Goal: Contribute content: Contribute content

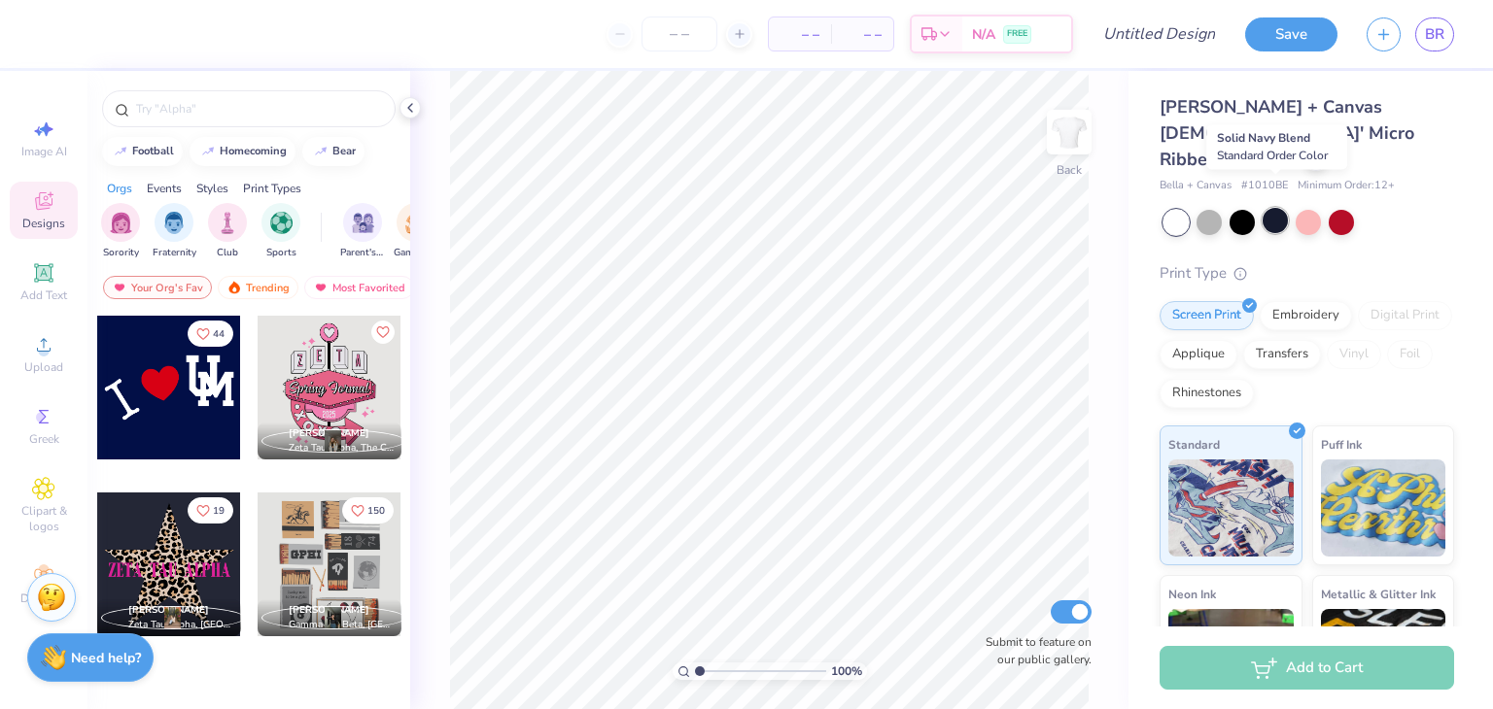
click at [1277, 208] on div at bounding box center [1274, 220] width 25 height 25
click at [228, 436] on div at bounding box center [169, 388] width 144 height 144
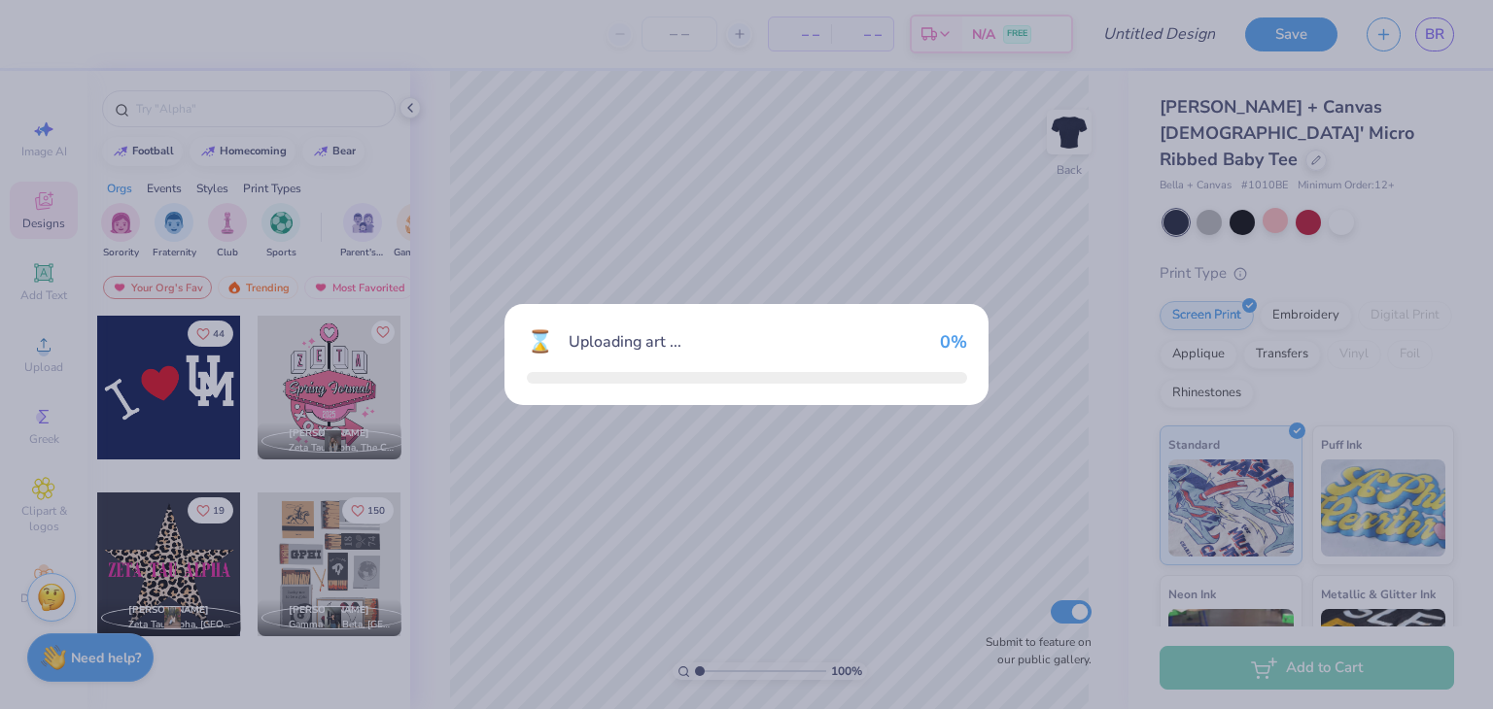
click at [228, 436] on div "⌛ Uploading art ... 0 %" at bounding box center [746, 354] width 1493 height 709
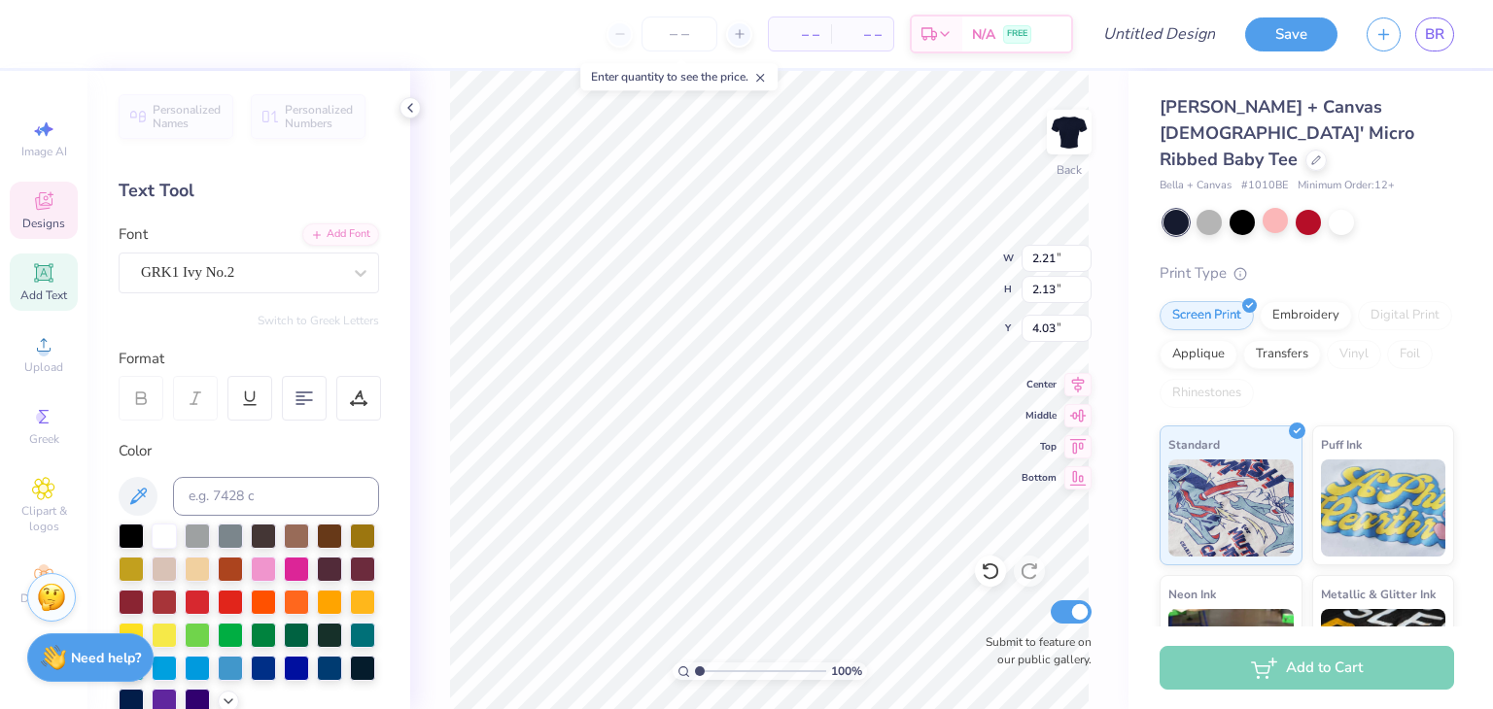
type textarea "A"
type input "2.09"
type input "2.53"
type input "3.00"
type textarea "zta"
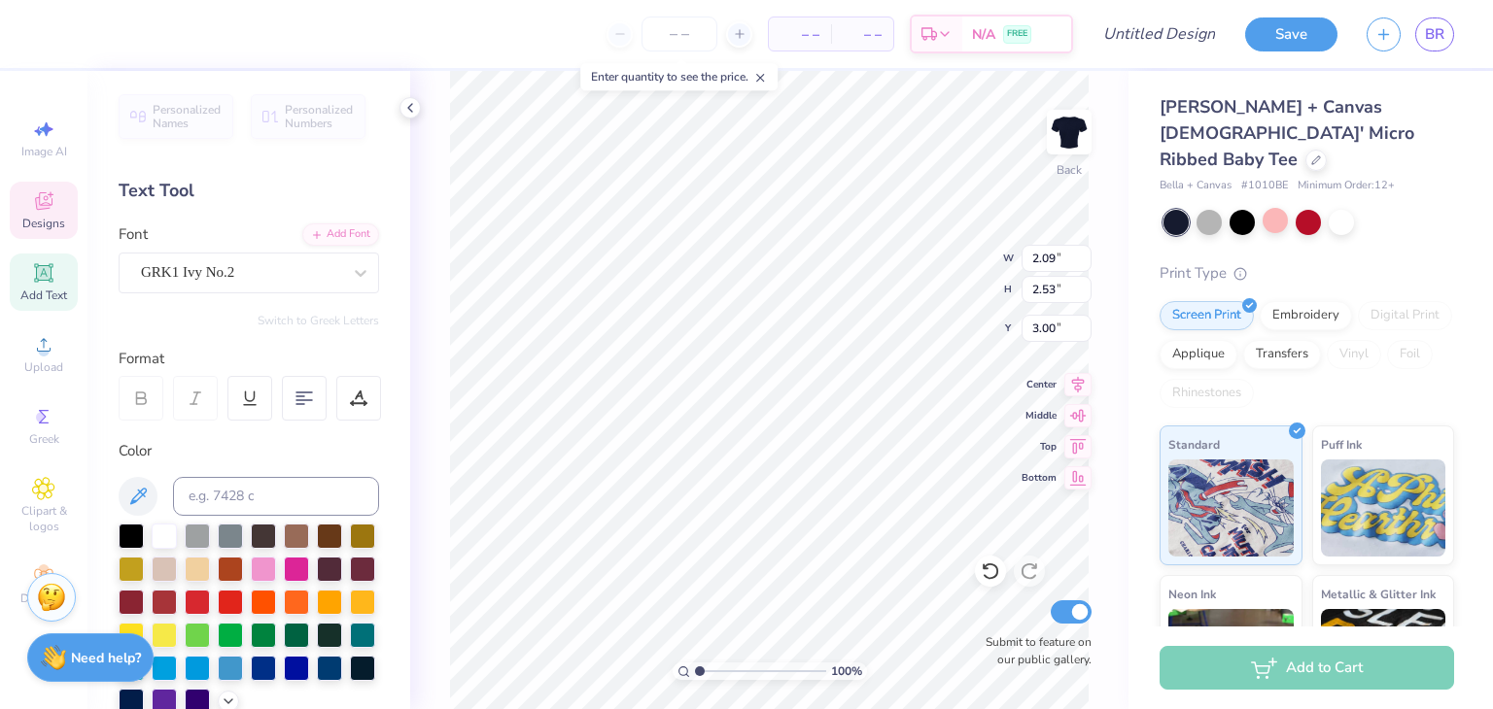
type input "2.05"
type input "2.13"
type input "4.03"
type textarea "z t a"
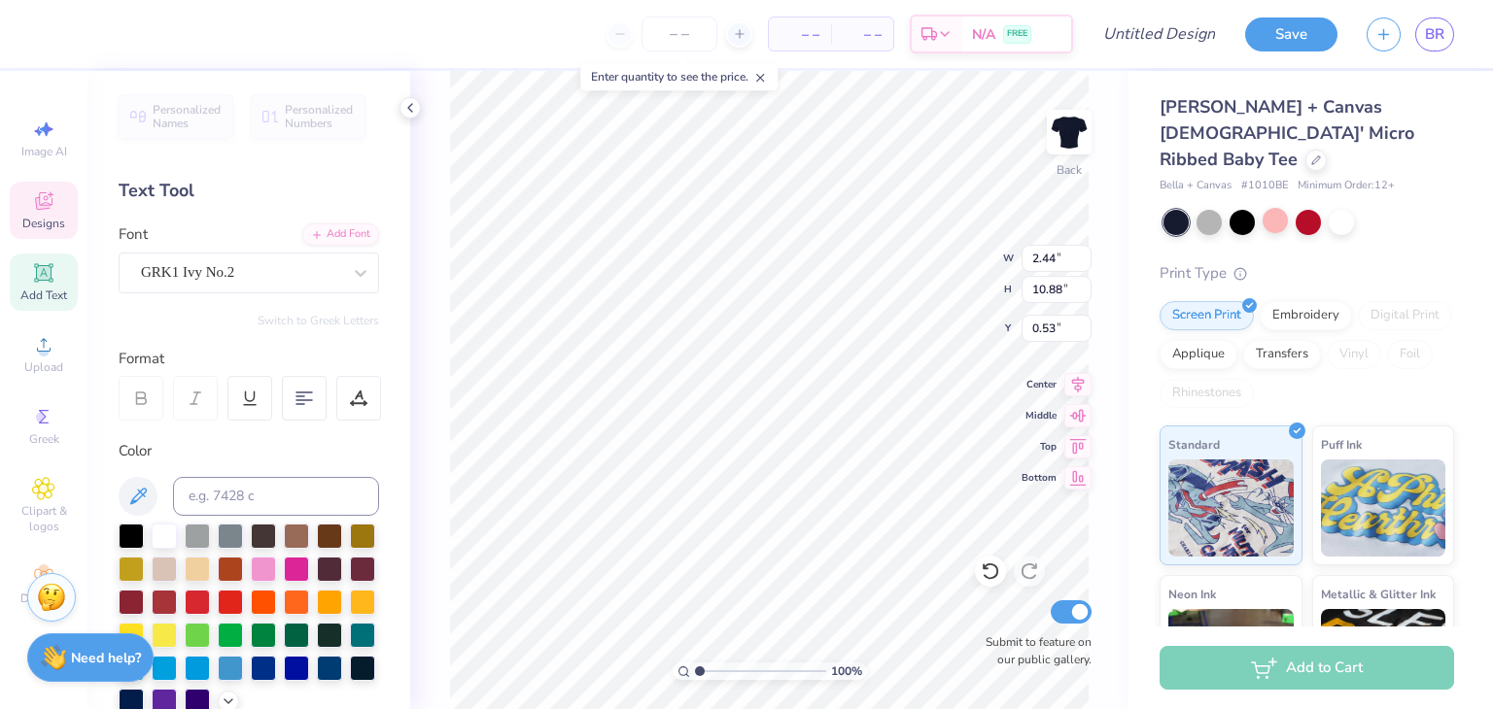
type input "1.68"
type input "7.50"
type input "2.07"
type input "2.32"
type input "2.16"
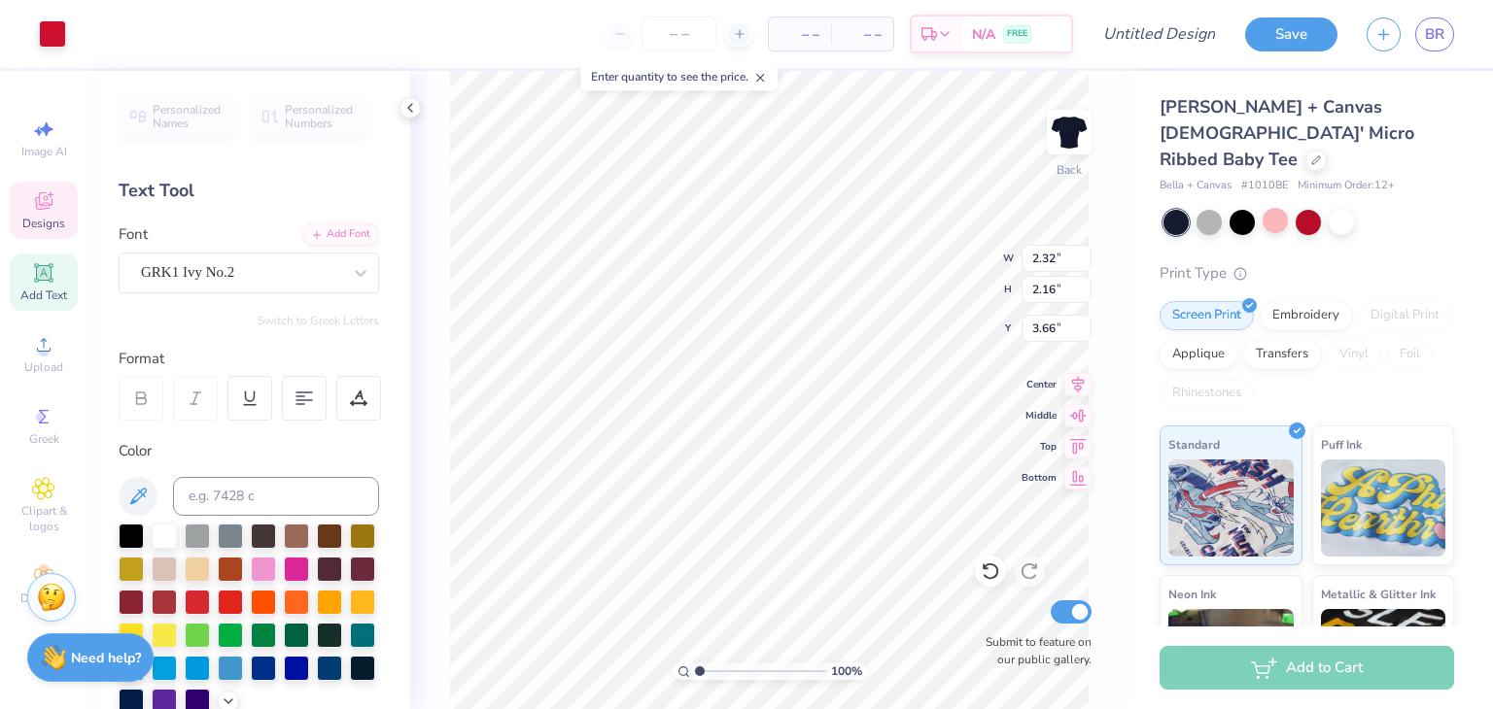
type input "4.47"
type input "2.35"
type input "2.10"
type input "4.56"
type input "1.24"
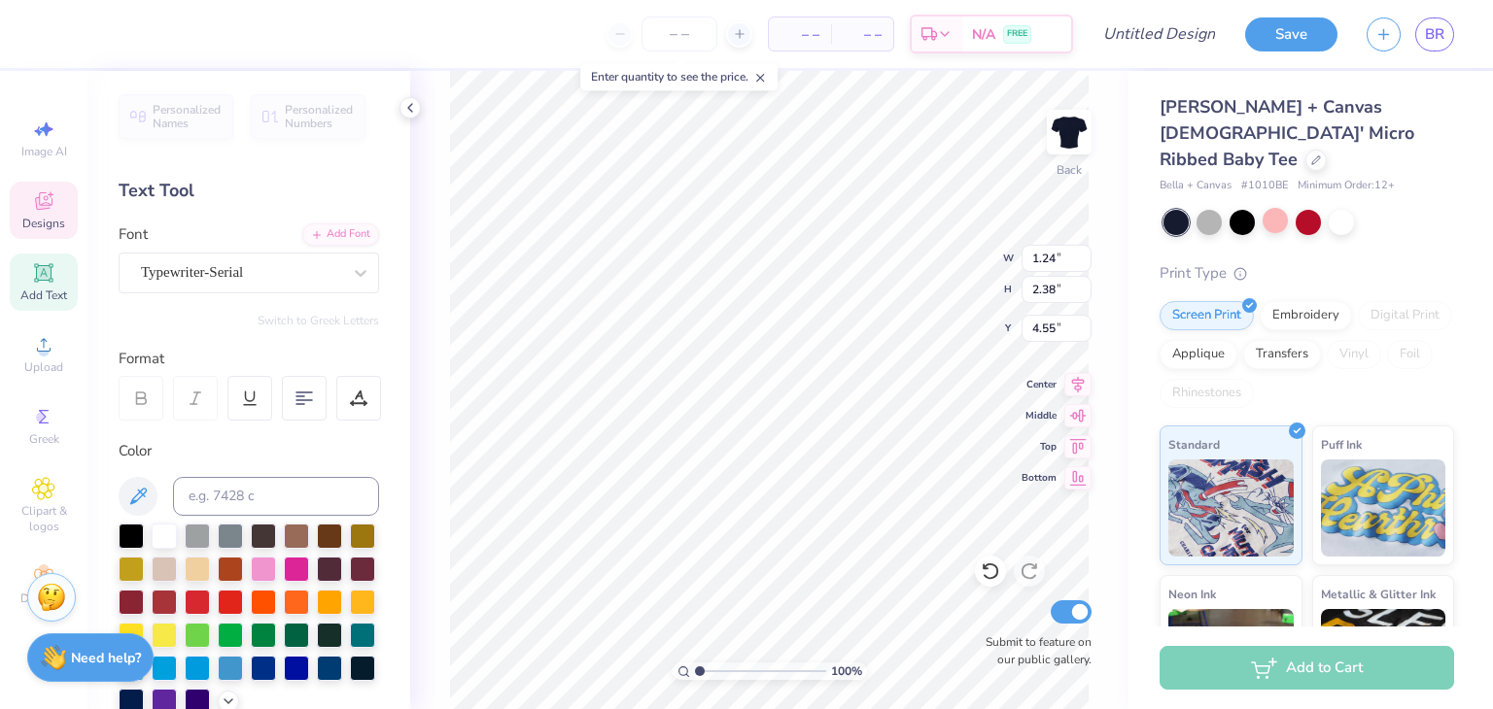
type input "2.38"
type input "4.28"
type input "1.20"
type input "2.36"
type input "4.29"
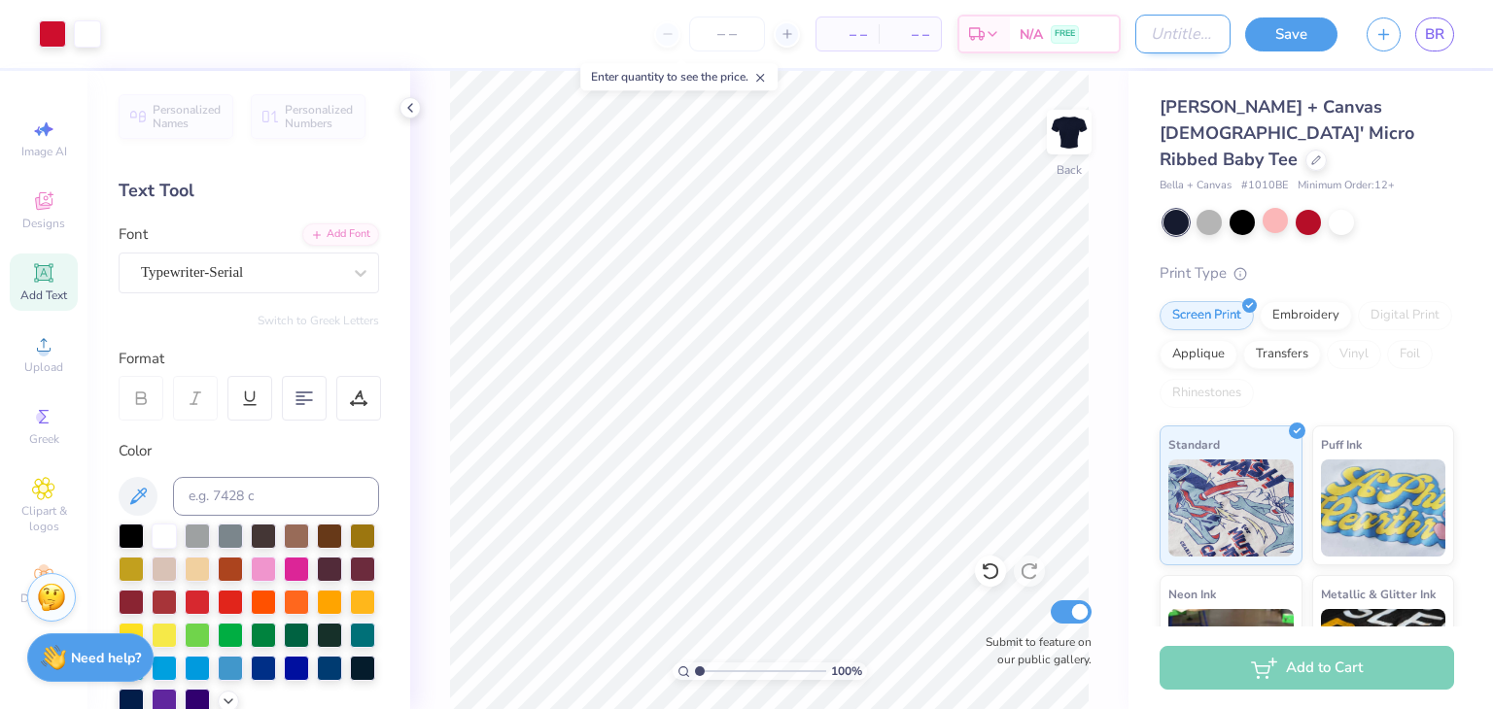
click at [1163, 34] on input "Design Title" at bounding box center [1182, 34] width 95 height 39
type input "zta"
type input "ZTA 2"
click at [732, 38] on input "number" at bounding box center [727, 34] width 76 height 35
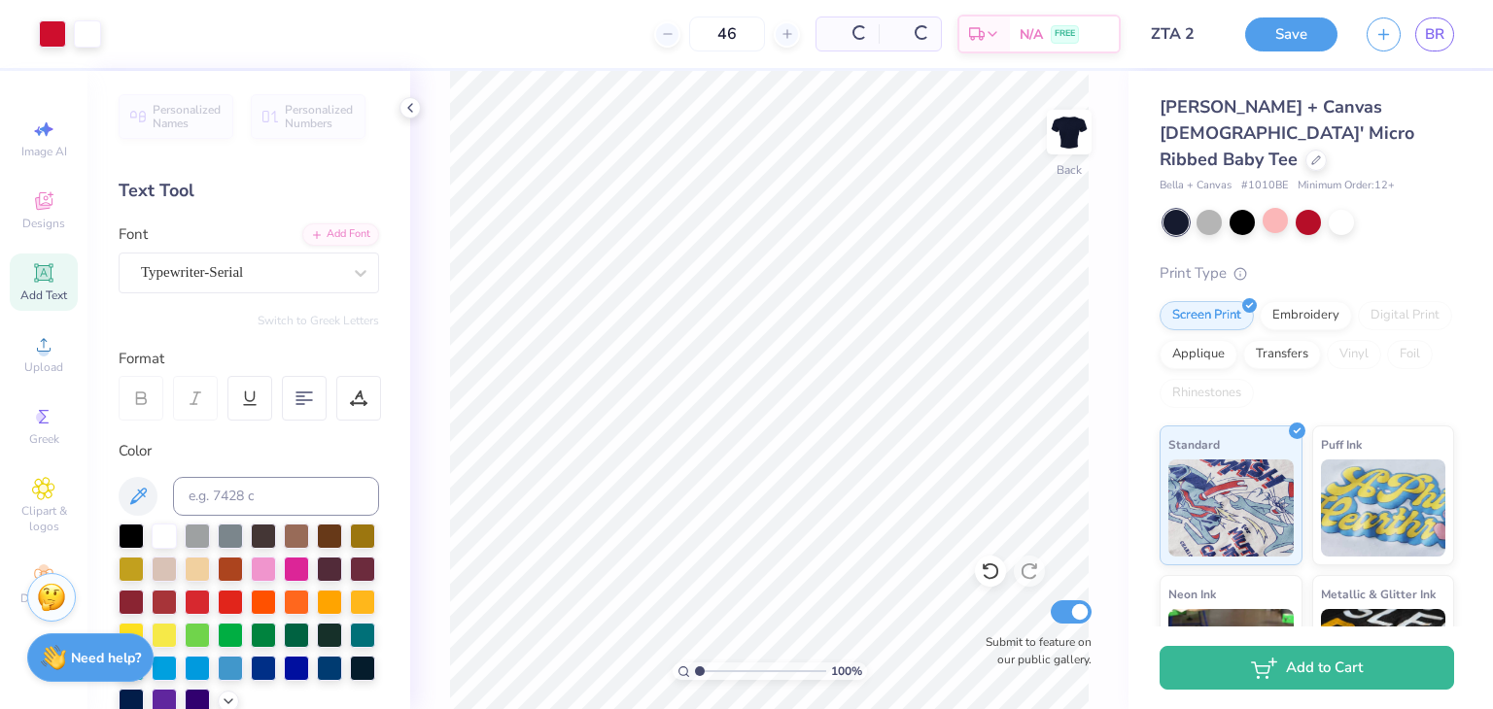
type input "46"
click at [1265, 39] on button "Save" at bounding box center [1291, 32] width 92 height 34
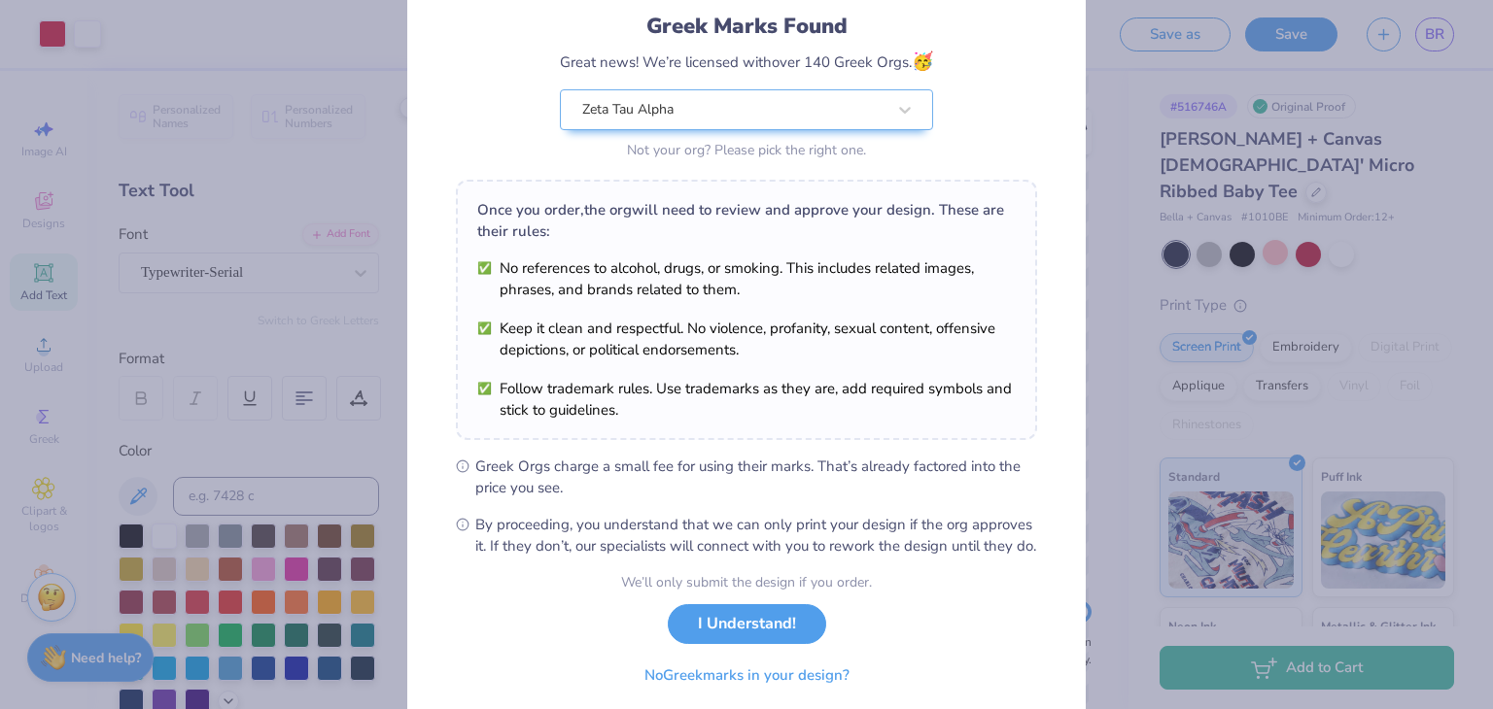
scroll to position [124, 0]
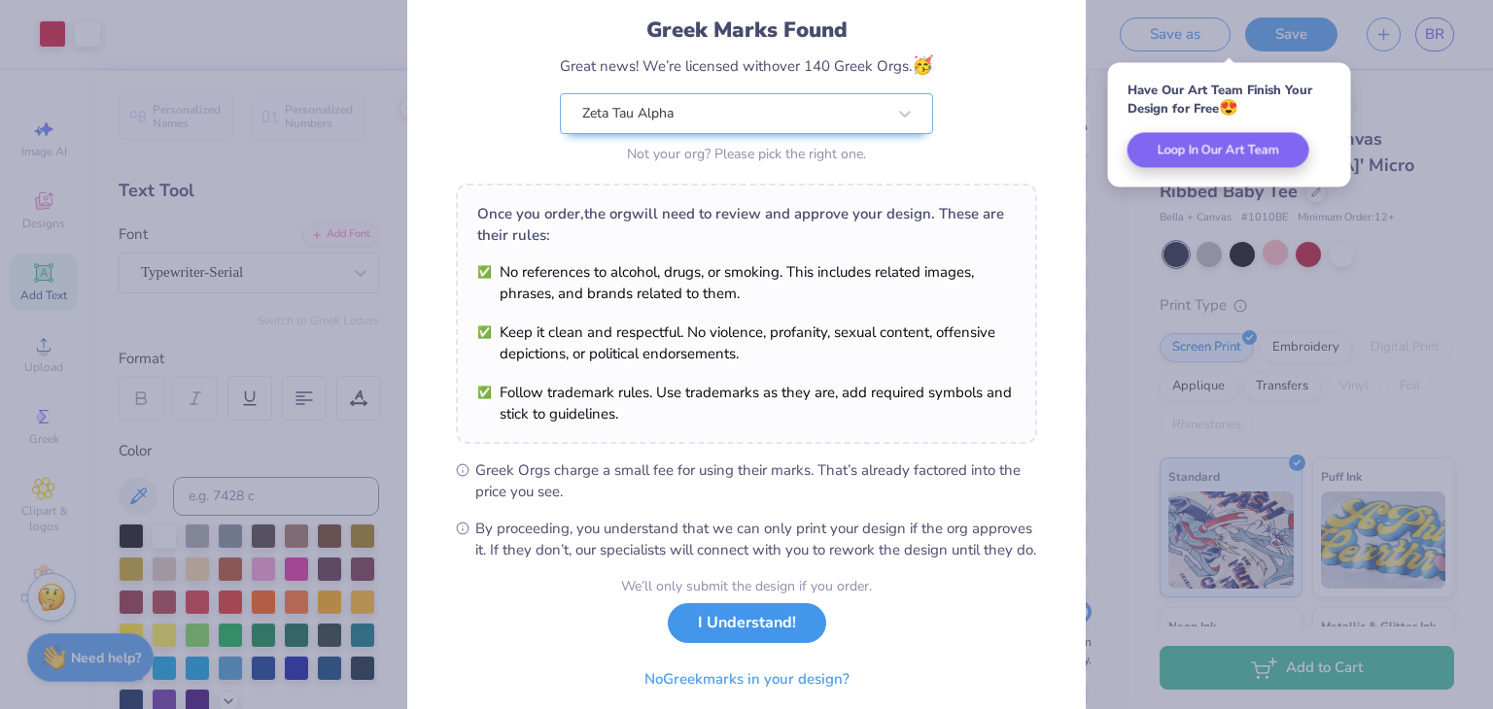
click at [698, 643] on button "I Understand!" at bounding box center [747, 624] width 158 height 40
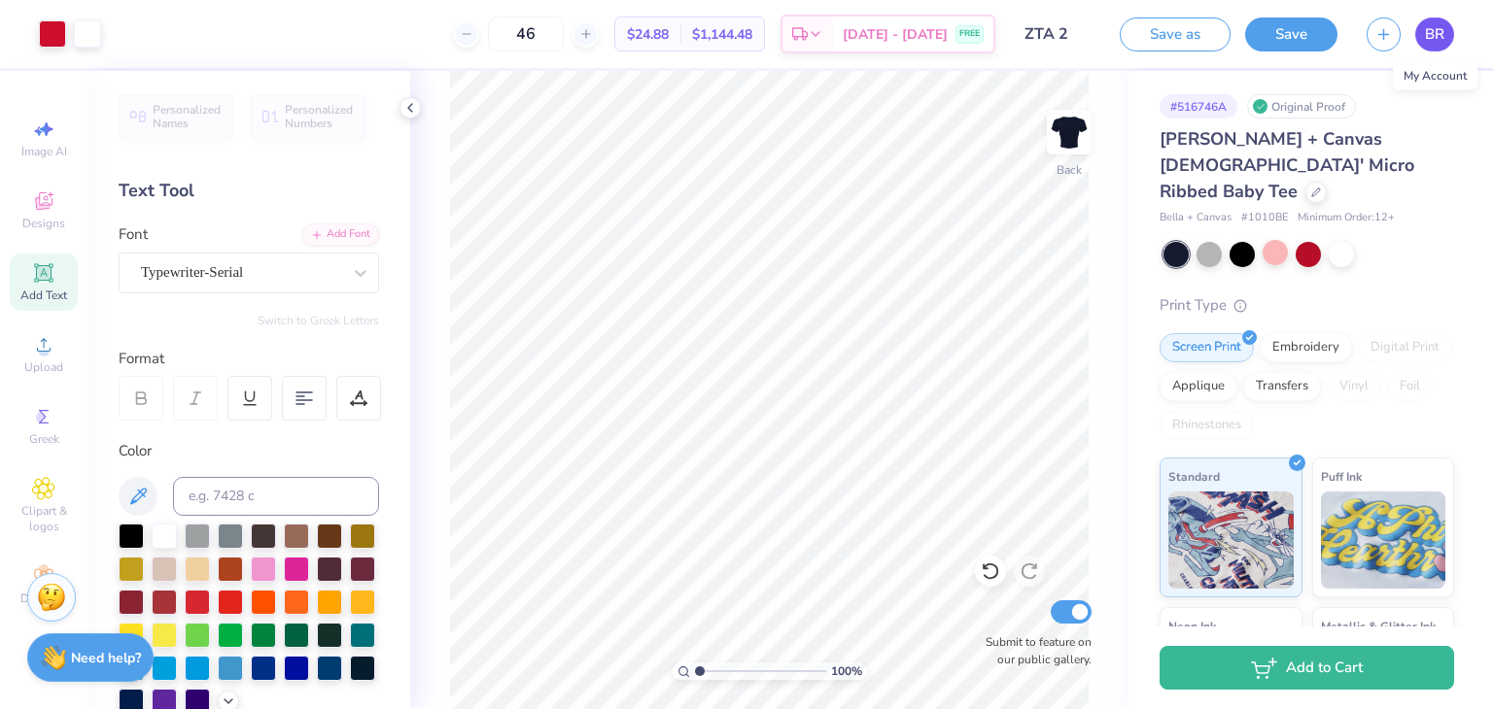
click at [1437, 33] on span "BR" at bounding box center [1434, 34] width 19 height 22
